Goal: Task Accomplishment & Management: Manage account settings

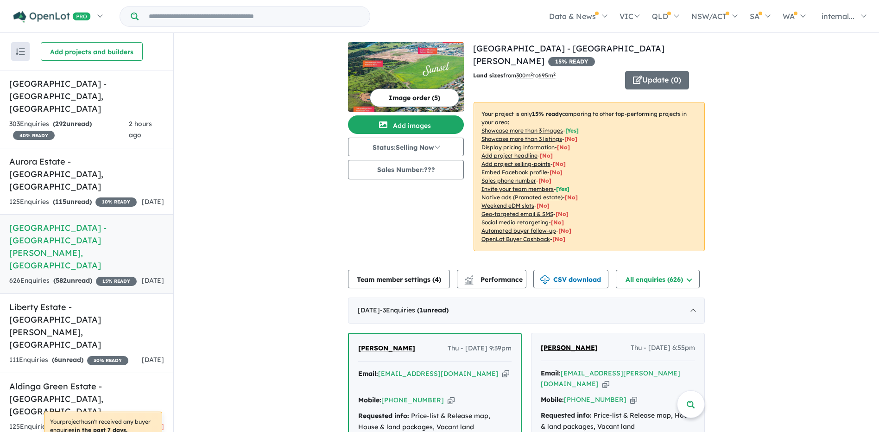
scroll to position [278, 0]
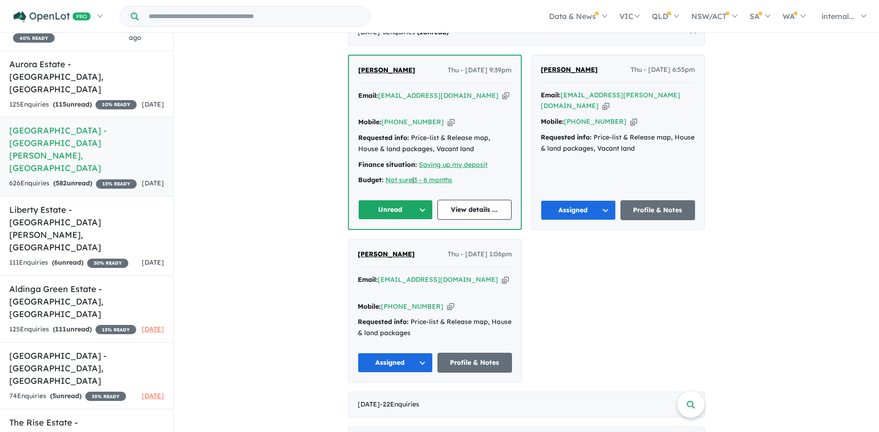
click at [502, 91] on icon "button" at bounding box center [505, 96] width 7 height 10
click at [398, 66] on span "Ashok Tamang" at bounding box center [386, 70] width 57 height 8
click at [379, 200] on button "Unread" at bounding box center [395, 210] width 75 height 20
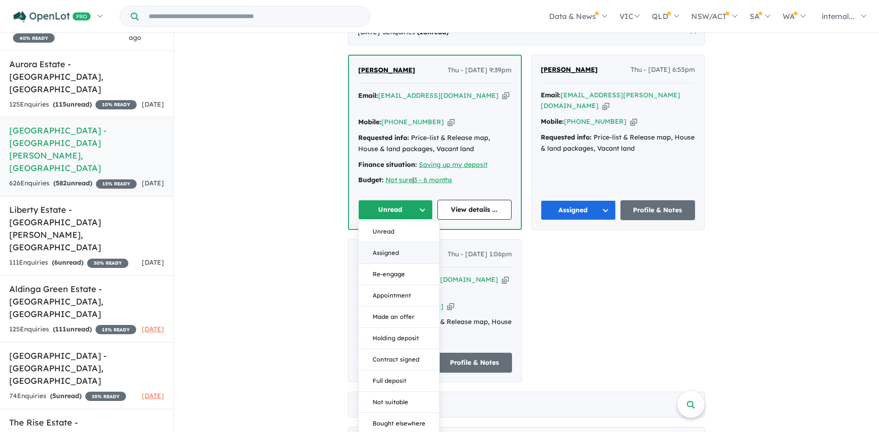
click at [391, 242] on button "Assigned" at bounding box center [399, 252] width 81 height 21
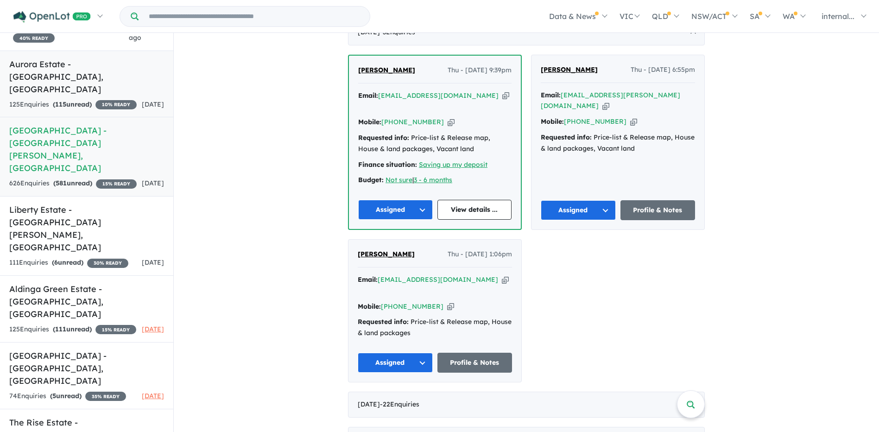
click at [79, 99] on div "125 Enquir ies ( 115 unread) 10 % READY" at bounding box center [72, 104] width 127 height 11
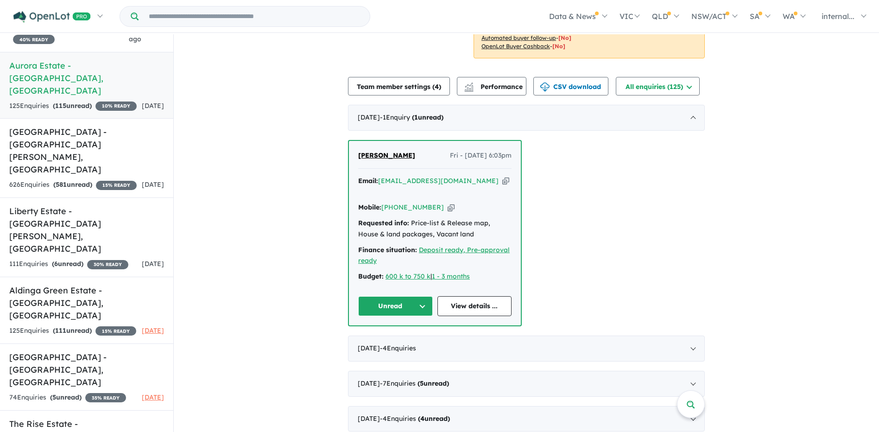
scroll to position [185, 0]
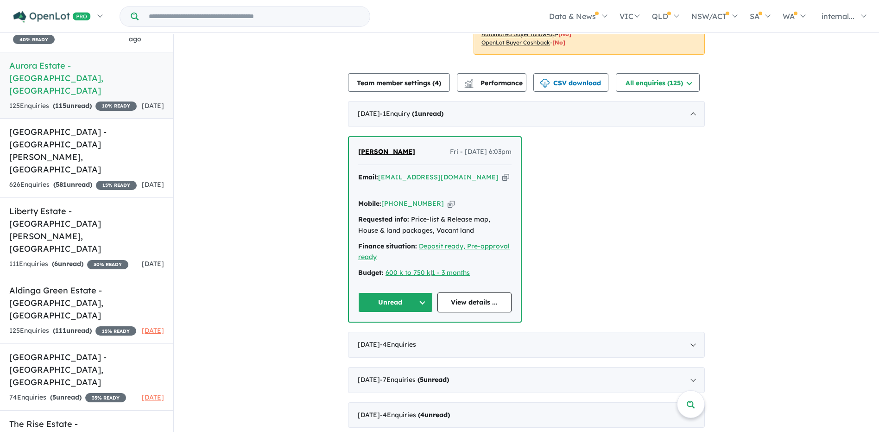
click at [502, 173] on icon "button" at bounding box center [505, 177] width 7 height 10
click at [385, 151] on span "Ketan Pandya" at bounding box center [386, 151] width 57 height 8
click at [378, 292] on button "Unread" at bounding box center [395, 302] width 75 height 20
click at [383, 335] on button "Assigned" at bounding box center [399, 345] width 81 height 21
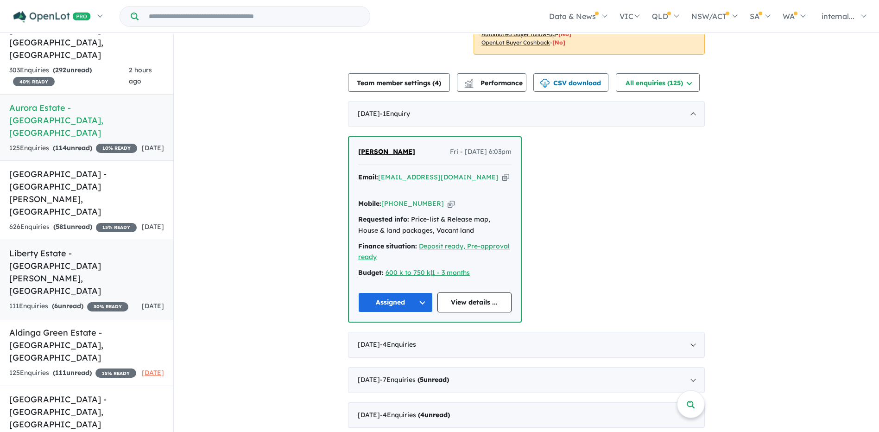
scroll to position [0, 0]
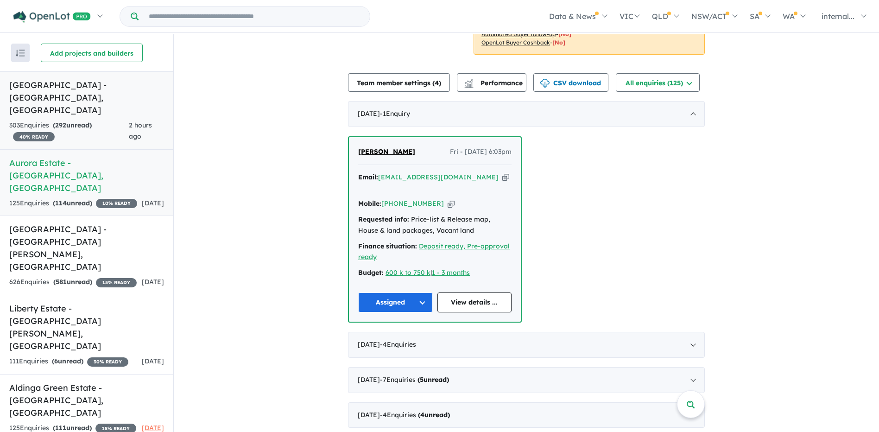
click at [64, 106] on link "Riverside Estate - Allenby Gardens , SA 303 Enquir ies ( 292 unread) 40 % READY…" at bounding box center [86, 110] width 173 height 78
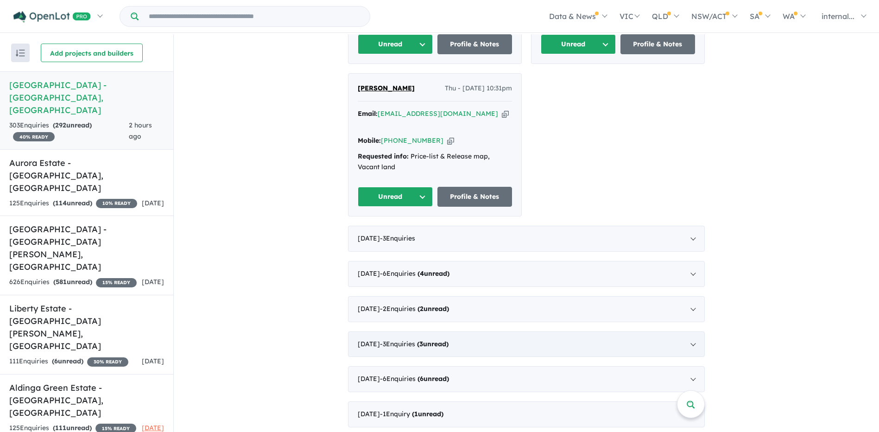
scroll to position [556, 0]
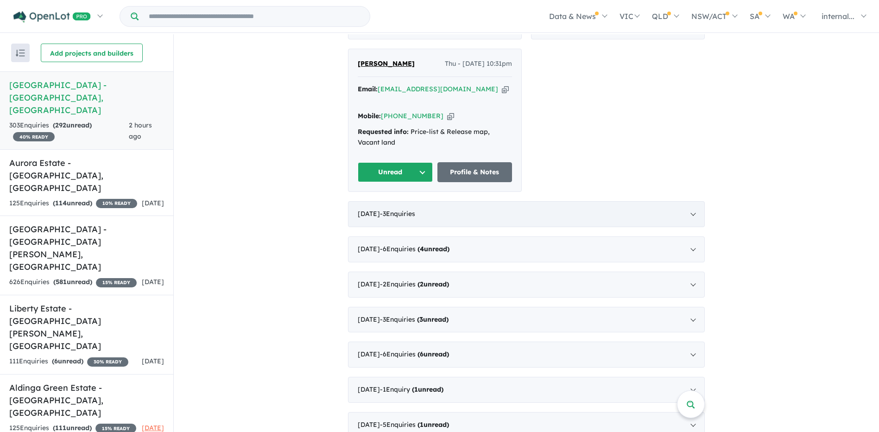
click at [440, 201] on div "August 2025 - 3 Enquir ies ( 0 unread)" at bounding box center [526, 214] width 357 height 26
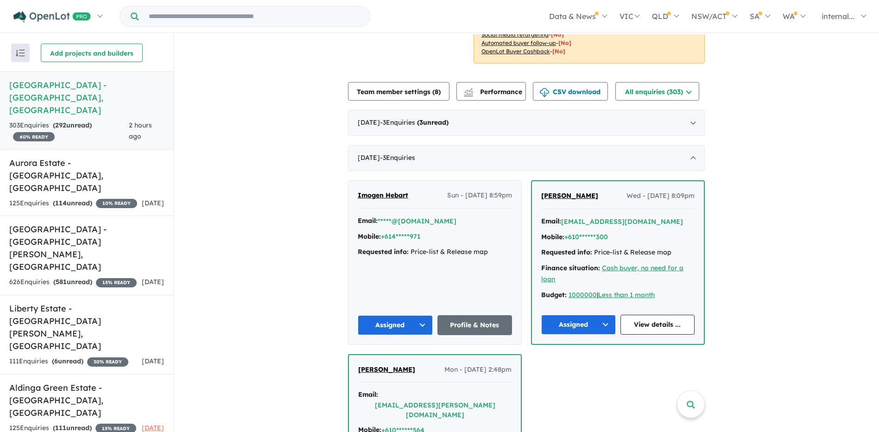
scroll to position [324, 0]
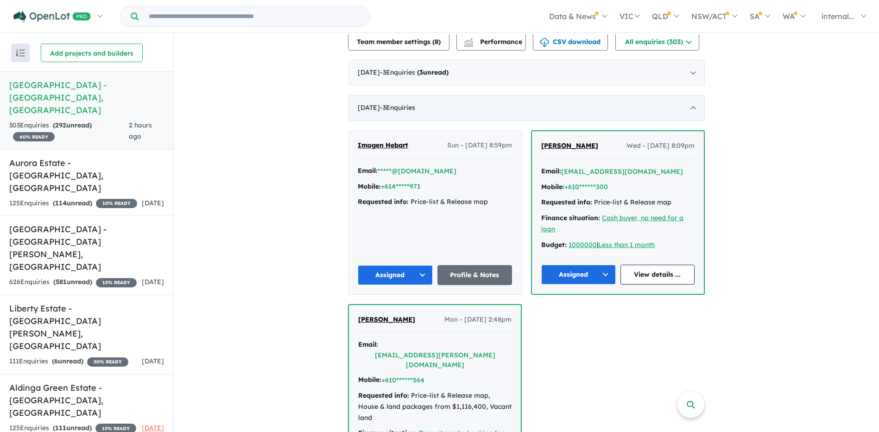
click at [435, 106] on div "August 2025 - 3 Enquir ies ( 0 unread)" at bounding box center [526, 108] width 357 height 26
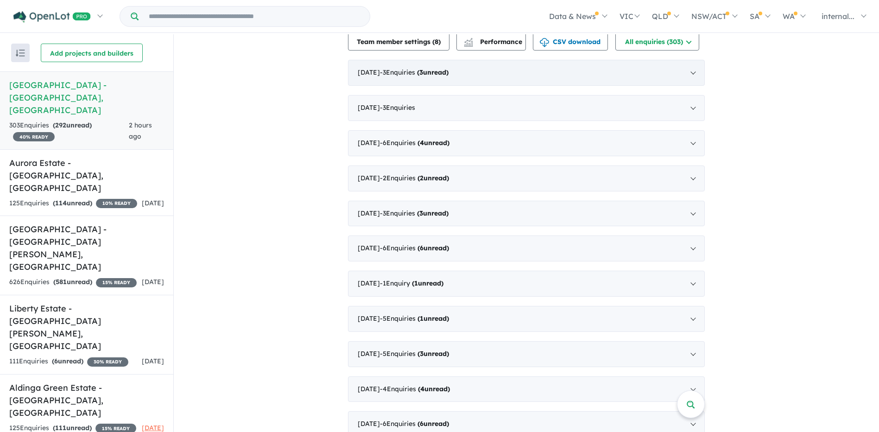
click at [436, 81] on div "September 2025 - 3 Enquir ies ( 3 unread)" at bounding box center [526, 73] width 357 height 26
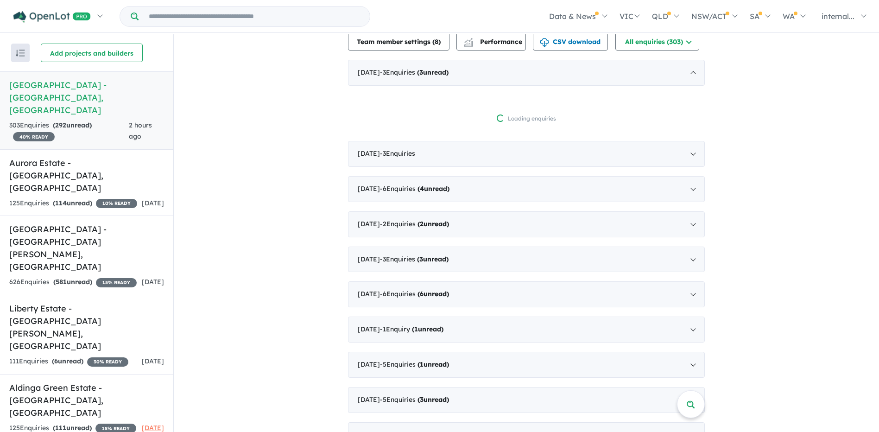
scroll to position [1, 0]
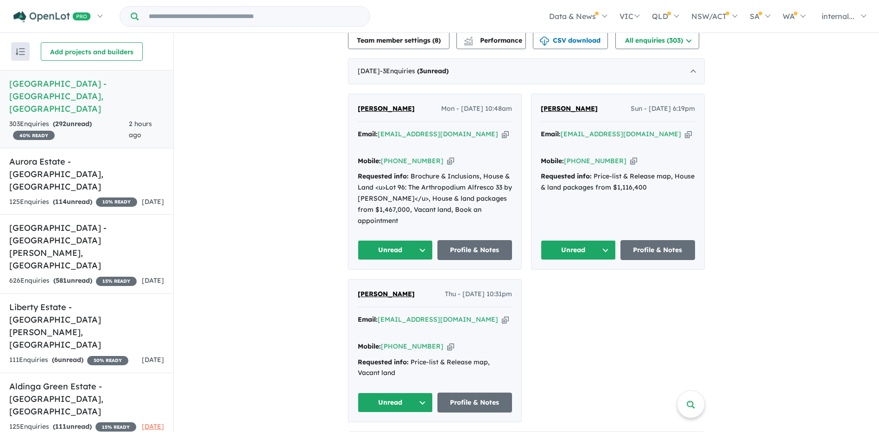
click at [502, 315] on icon "button" at bounding box center [505, 320] width 7 height 10
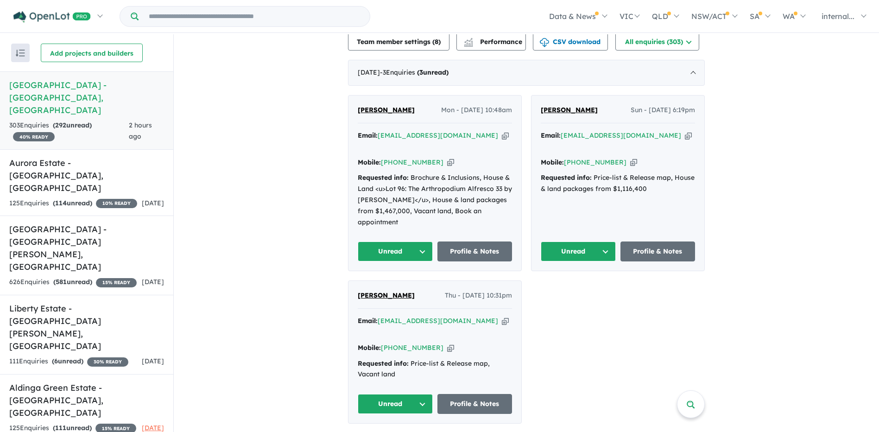
click at [685, 131] on icon "button" at bounding box center [688, 136] width 7 height 10
click at [630, 158] on icon "button" at bounding box center [633, 163] width 7 height 10
click at [447, 158] on icon "button" at bounding box center [450, 163] width 7 height 10
click at [502, 131] on icon "button" at bounding box center [505, 136] width 7 height 10
click at [502, 134] on icon "button" at bounding box center [505, 136] width 7 height 10
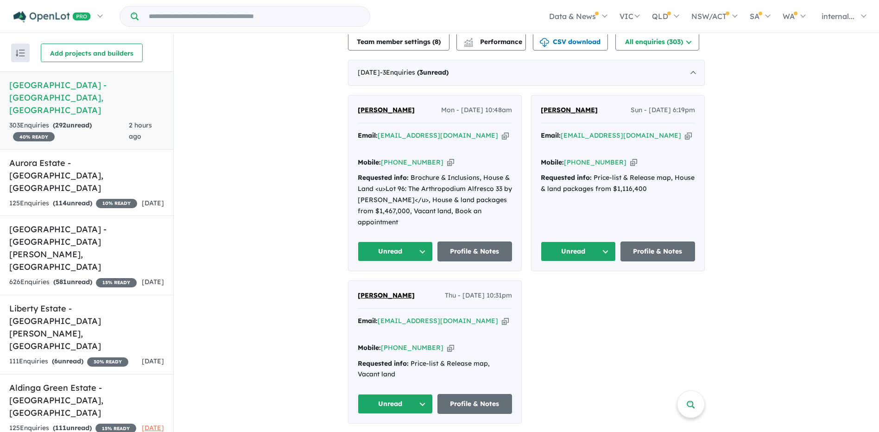
click at [441, 157] on div "Mobile: +61 414 576 188 Copied!" at bounding box center [435, 162] width 154 height 11
click at [447, 158] on icon "button" at bounding box center [450, 163] width 7 height 10
click at [365, 106] on span "Han Gho" at bounding box center [386, 110] width 57 height 8
click at [375, 241] on button "Unread" at bounding box center [395, 251] width 75 height 20
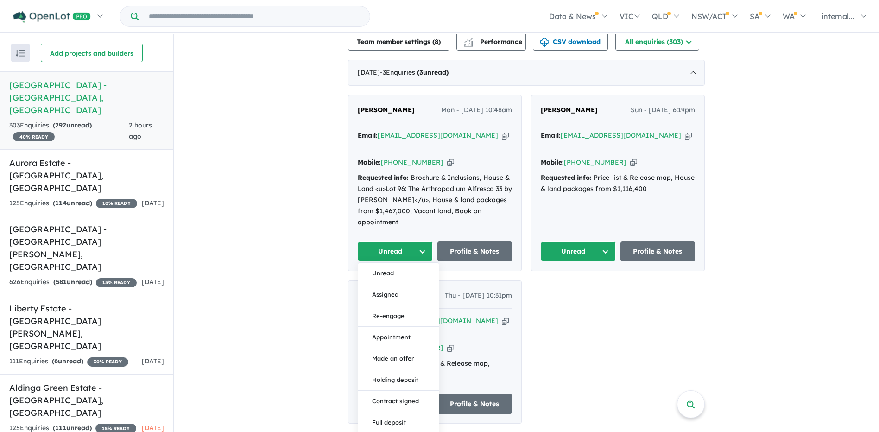
drag, startPoint x: 385, startPoint y: 276, endPoint x: 391, endPoint y: 276, distance: 6.0
click at [385, 284] on button "Assigned" at bounding box center [398, 294] width 81 height 21
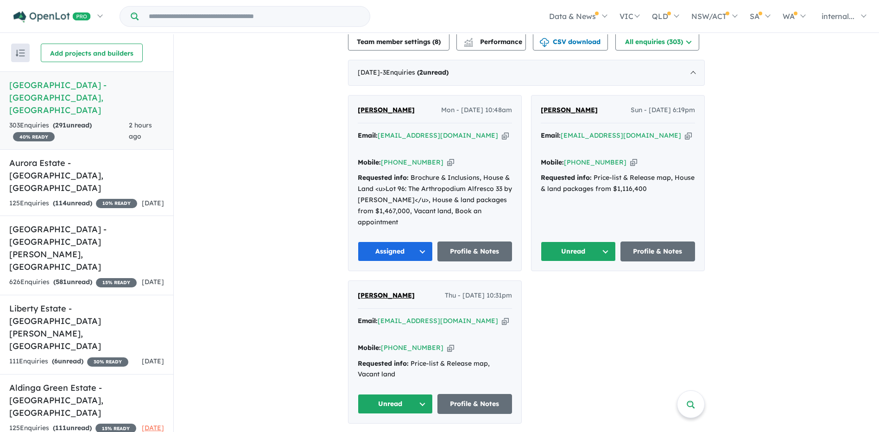
click at [685, 132] on icon "button" at bounding box center [688, 136] width 7 height 10
click at [630, 158] on icon "button" at bounding box center [633, 163] width 7 height 10
click at [502, 316] on icon "button" at bounding box center [505, 321] width 7 height 10
click at [434, 342] on div "Mobile: +61 490 369 490 Copied!" at bounding box center [435, 347] width 154 height 11
click at [447, 343] on icon "button" at bounding box center [450, 348] width 7 height 10
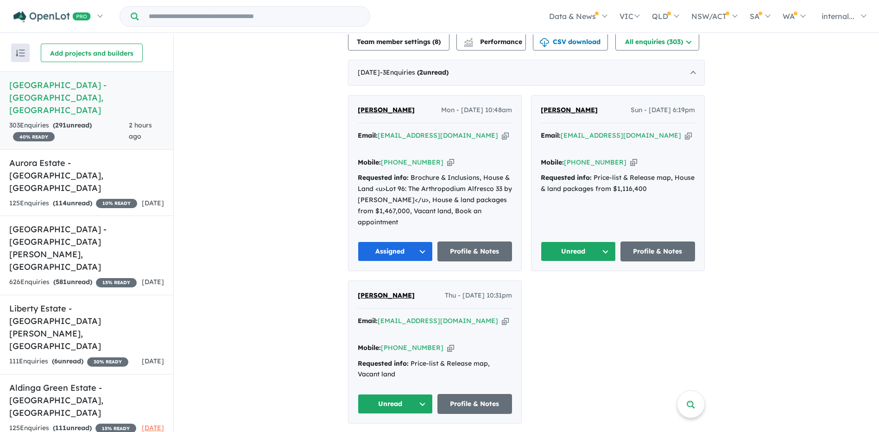
click at [406, 291] on span "[PERSON_NAME]" at bounding box center [386, 295] width 57 height 8
click at [403, 241] on div "Han Gho Mon - 08/09/2025, 10:48am Email: hansgho@gmail.com Copied! Mobile: +61 …" at bounding box center [434, 182] width 173 height 175
click at [400, 241] on button "Assigned" at bounding box center [395, 251] width 75 height 20
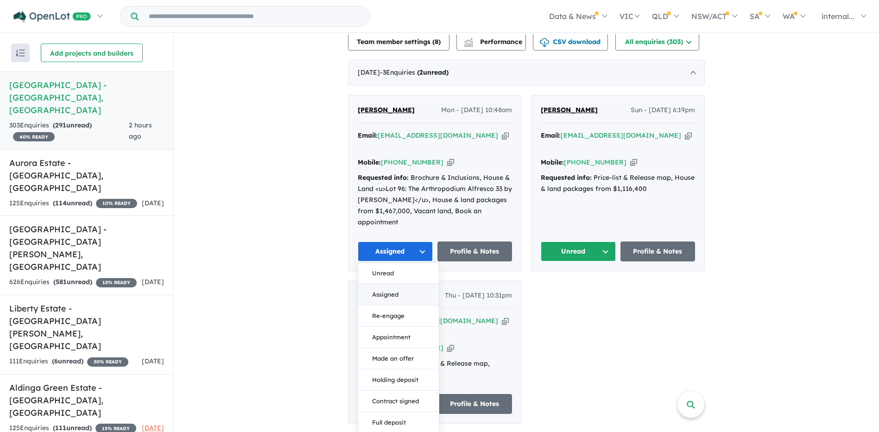
click at [389, 284] on button "Assigned" at bounding box center [398, 294] width 81 height 21
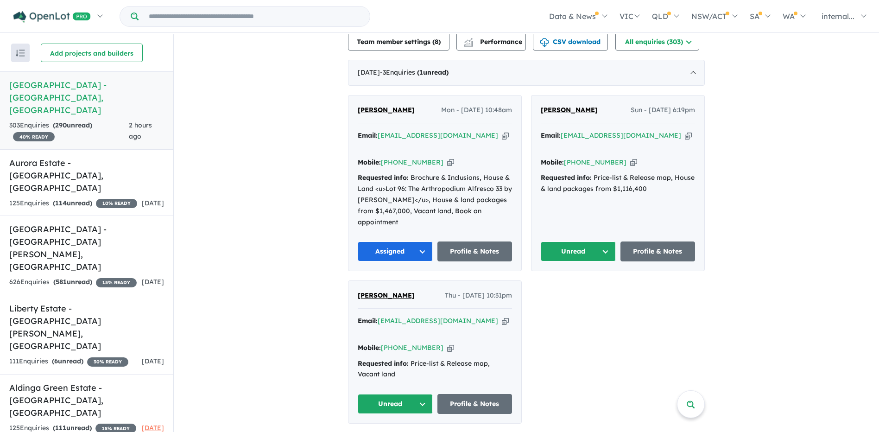
click at [534, 295] on div "Han Gho Mon - 08/09/2025, 10:48am Email: hansgho@gmail.com Copied! Mobile: +61 …" at bounding box center [526, 259] width 357 height 328
click at [122, 198] on div "125 Enquir ies ( 114 unread) 10 % READY" at bounding box center [73, 203] width 128 height 11
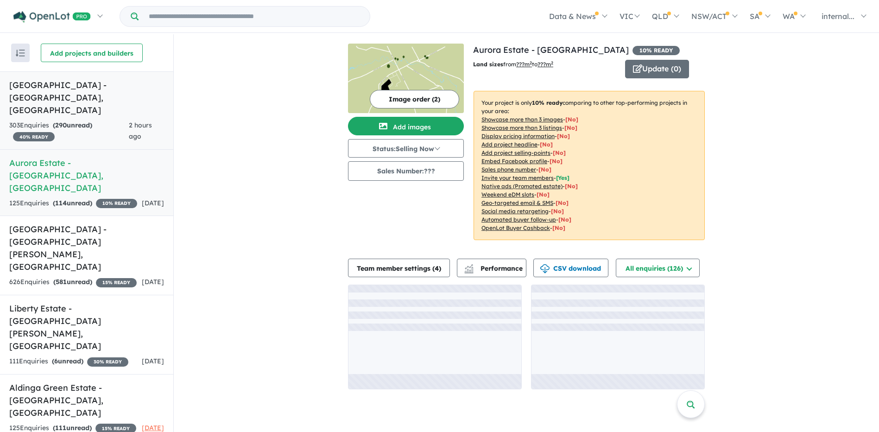
click at [114, 107] on link "Riverside Estate - Allenby Gardens , SA 303 Enquir ies ( 290 unread) 40 % READY…" at bounding box center [86, 110] width 173 height 78
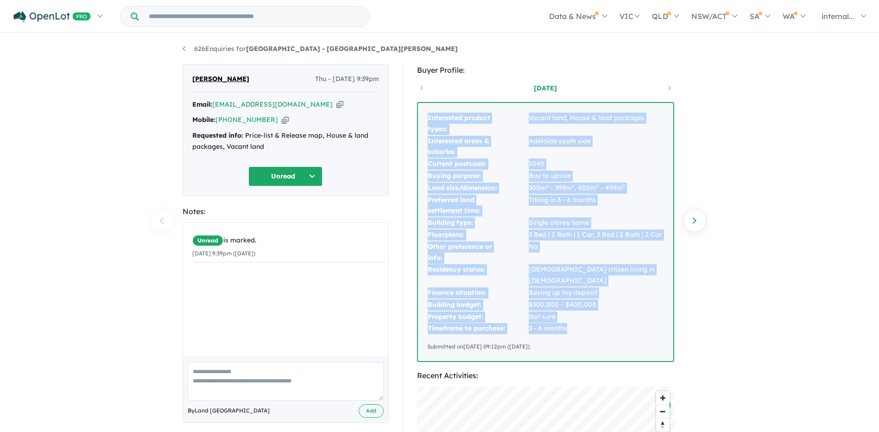
drag, startPoint x: 577, startPoint y: 318, endPoint x: 427, endPoint y: 120, distance: 248.7
click at [427, 120] on tbody "Interested product types: Vacant land, House & land packages Interested areas &…" at bounding box center [545, 223] width 237 height 222
copy tbody "Interested product types: Vacant land, House & land packages Interested areas &…"
click at [427, 120] on td "Interested product types:" at bounding box center [477, 123] width 101 height 23
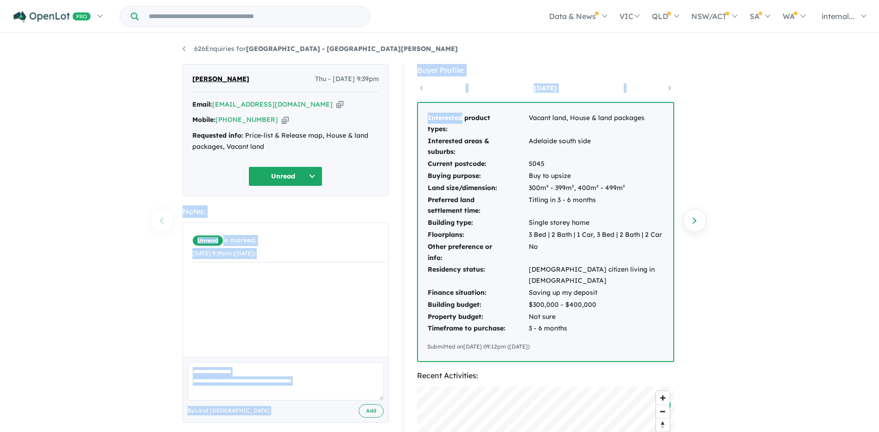
drag, startPoint x: 427, startPoint y: 120, endPoint x: -19, endPoint y: 200, distance: 452.8
click at [0, 200] on html "Skip to main content Homepage My Dashboard (8) Buyer Demand Index Suburb/Counci…" at bounding box center [439, 216] width 879 height 432
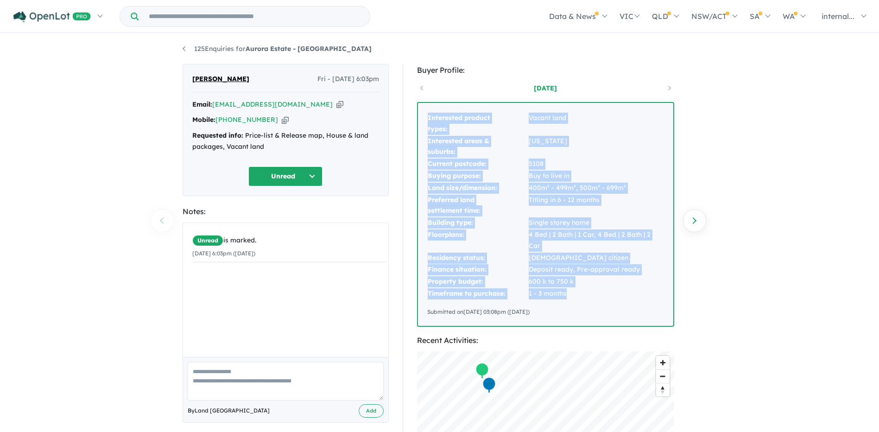
drag, startPoint x: 577, startPoint y: 280, endPoint x: 427, endPoint y: 118, distance: 221.3
click at [427, 118] on tbody "Interested product types: Vacant land Interested areas & suburbs: Virginia Curr…" at bounding box center [545, 206] width 237 height 188
copy tbody "Interested product types: Vacant land Interested areas & suburbs: Virginia Curr…"
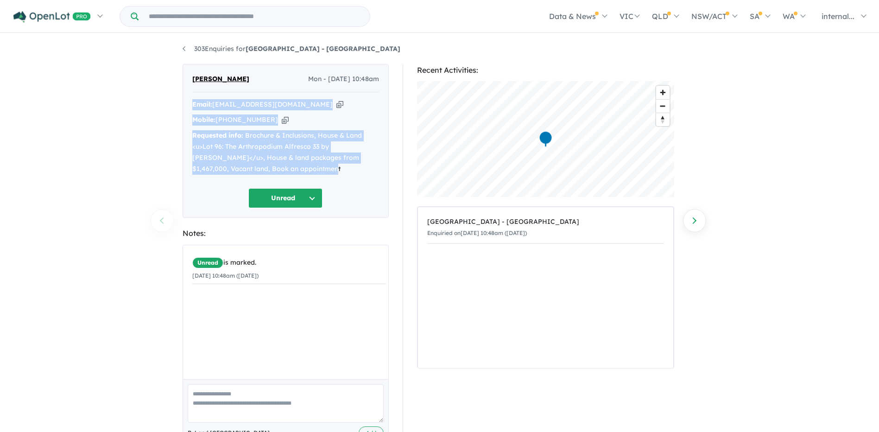
drag, startPoint x: 337, startPoint y: 172, endPoint x: 176, endPoint y: 107, distance: 173.4
click at [176, 107] on div "Han Gho Mon - 08/09/2025, 10:48am Email: hansgho@gmail.com Copied! Mobile: +61 …" at bounding box center [286, 263] width 220 height 399
